Goal: Task Accomplishment & Management: Manage account settings

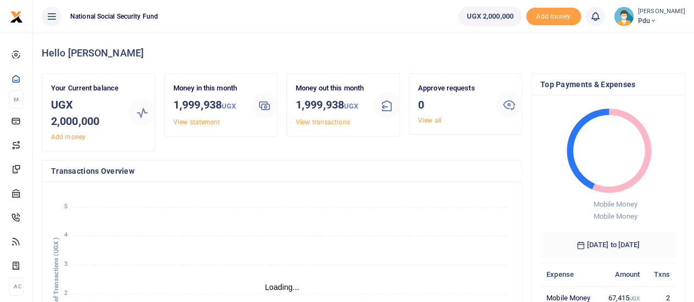
scroll to position [9, 9]
click at [648, 23] on span "Pdu" at bounding box center [661, 21] width 47 height 10
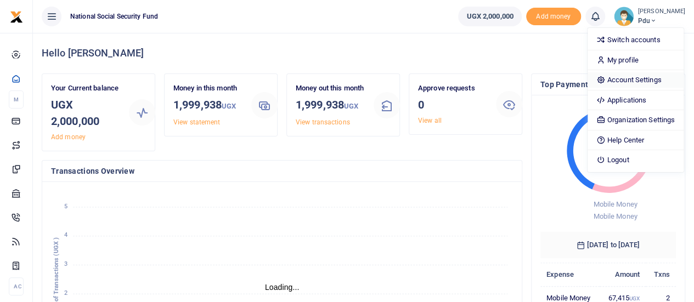
click at [632, 78] on link "Account Settings" at bounding box center [636, 79] width 96 height 15
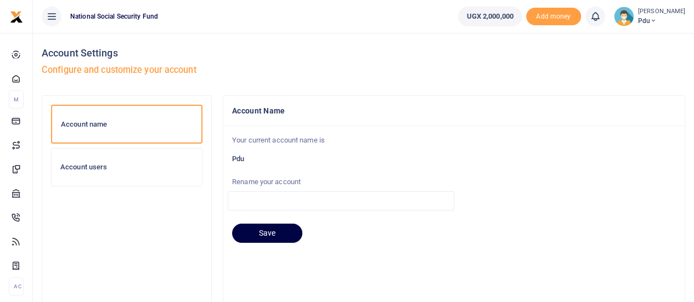
click at [83, 165] on h6 "Account users" at bounding box center [126, 167] width 133 height 9
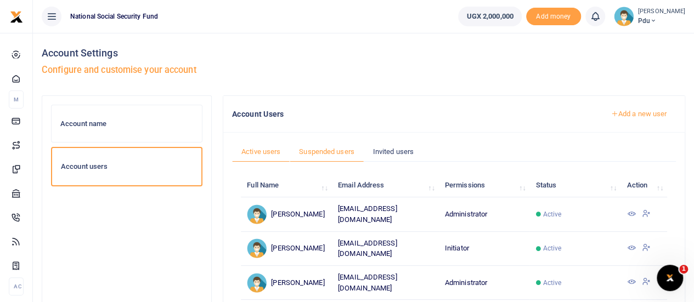
click at [328, 149] on link "Suspended users" at bounding box center [327, 152] width 74 height 21
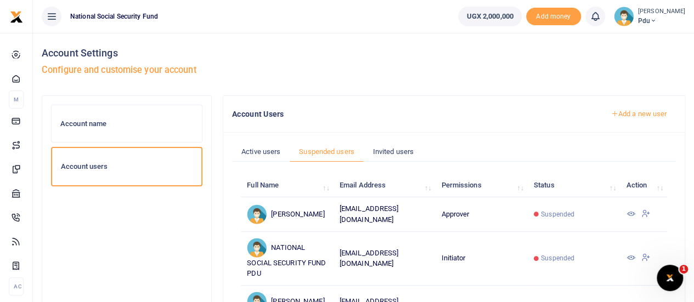
click at [633, 254] on icon at bounding box center [630, 258] width 9 height 9
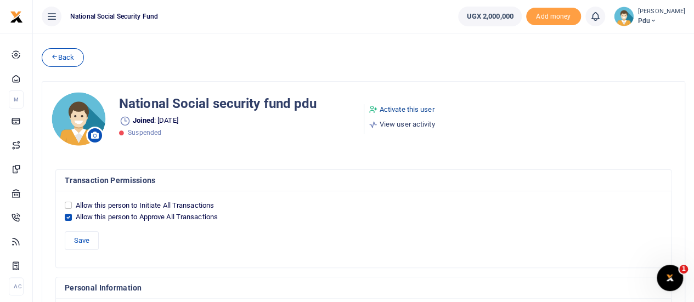
click at [406, 108] on link "Activate this user" at bounding box center [402, 109] width 66 height 11
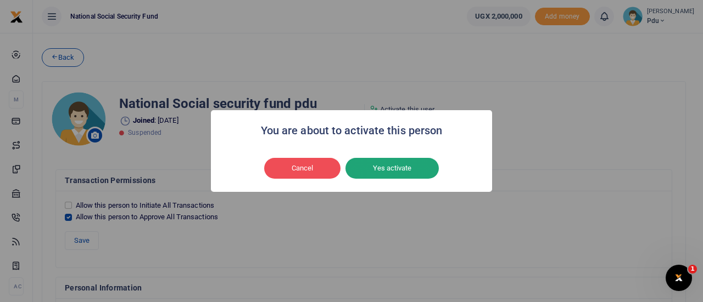
click at [391, 164] on button "Yes activate" at bounding box center [391, 168] width 93 height 21
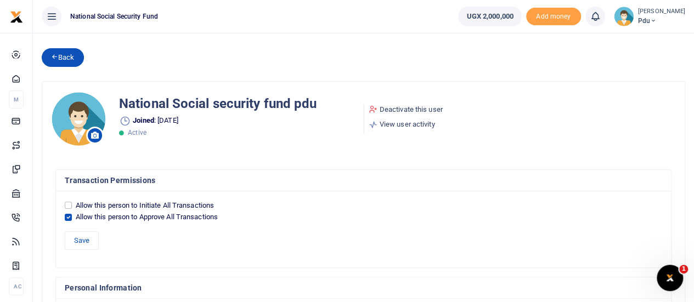
click at [71, 62] on link "Back" at bounding box center [63, 57] width 42 height 19
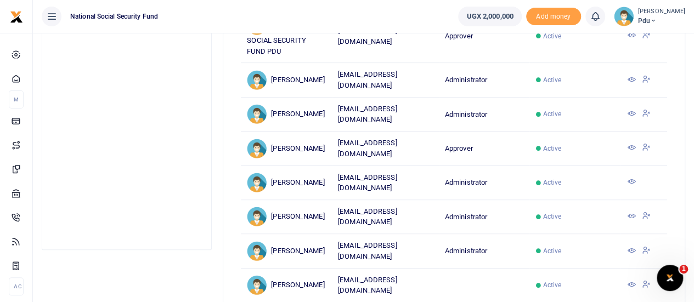
scroll to position [274, 0]
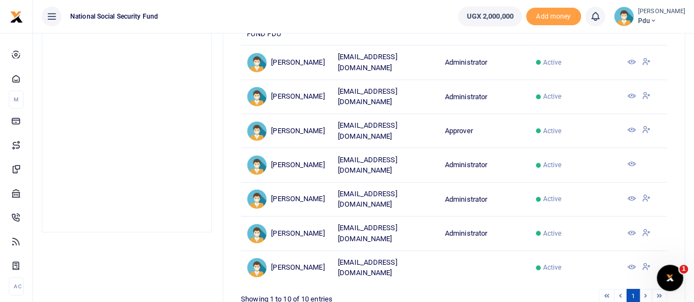
click at [635, 129] on icon at bounding box center [631, 130] width 9 height 9
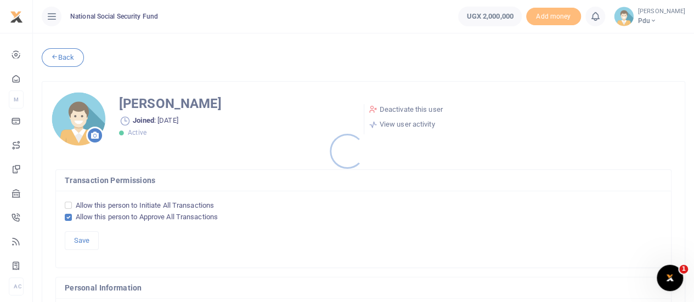
click at [425, 109] on div at bounding box center [347, 151] width 694 height 302
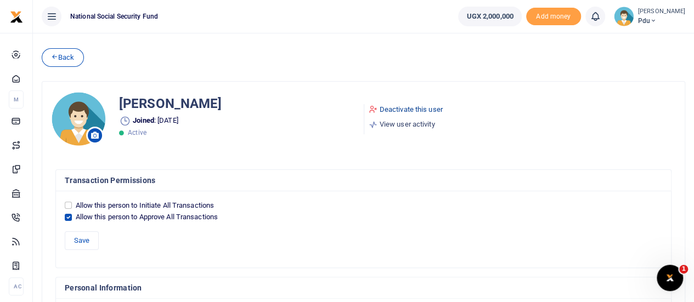
click at [409, 109] on link "Deactivate this user" at bounding box center [406, 109] width 74 height 11
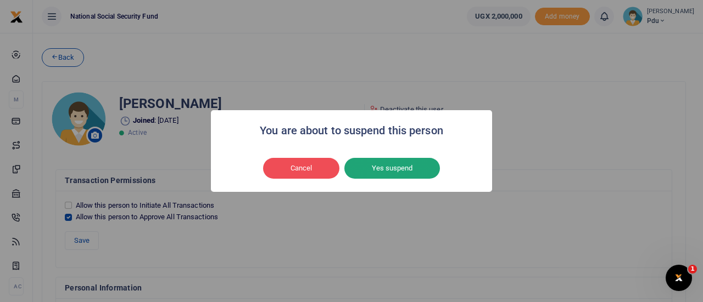
click at [384, 171] on button "Yes suspend" at bounding box center [392, 168] width 96 height 21
